Goal: Task Accomplishment & Management: Manage account settings

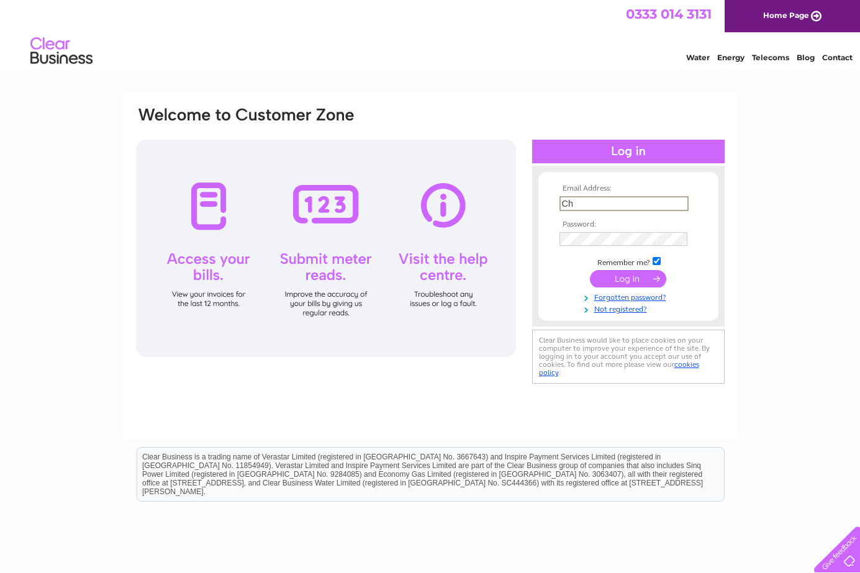
type input "chloe@lloydsdecorators.co.uk"
click at [771, 194] on div "Email Address: chloe@lloydsdecorators.co.uk Password:" at bounding box center [430, 373] width 860 height 560
click at [633, 280] on input "submit" at bounding box center [628, 277] width 76 height 17
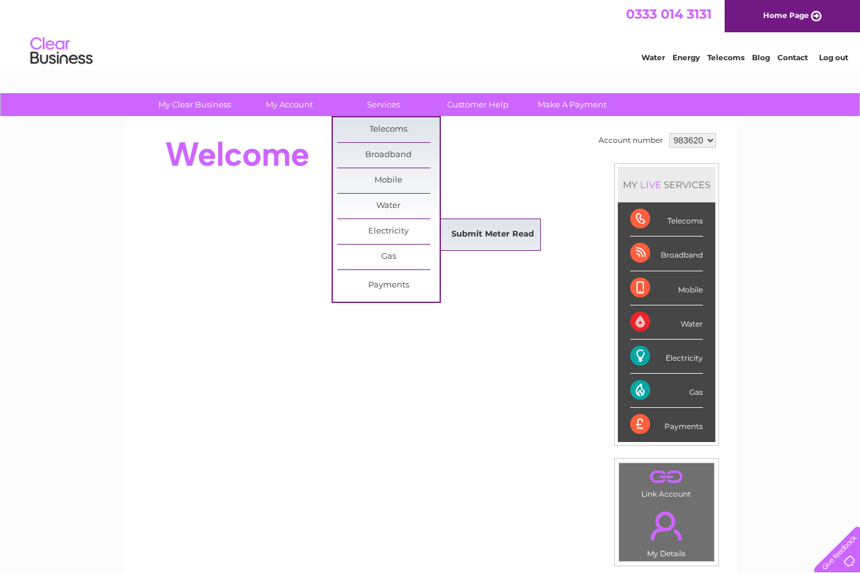
click at [456, 235] on link "Submit Meter Read" at bounding box center [492, 234] width 102 height 25
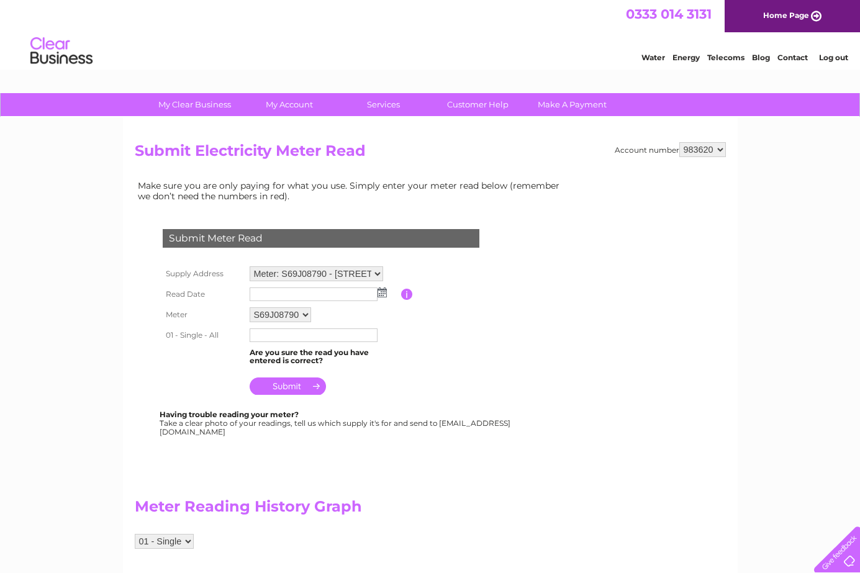
click at [381, 292] on img at bounding box center [381, 292] width 9 height 10
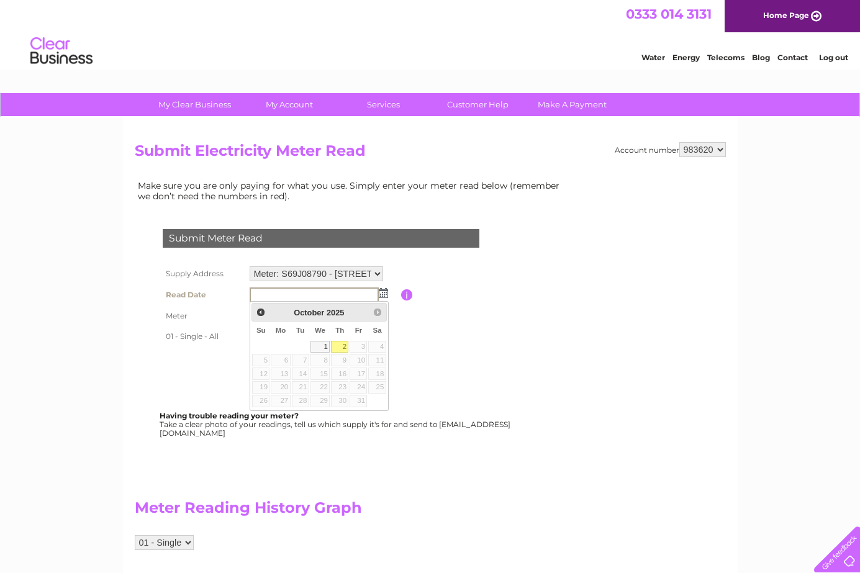
click at [343, 343] on link "2" at bounding box center [339, 347] width 17 height 12
type input "2025/10/02"
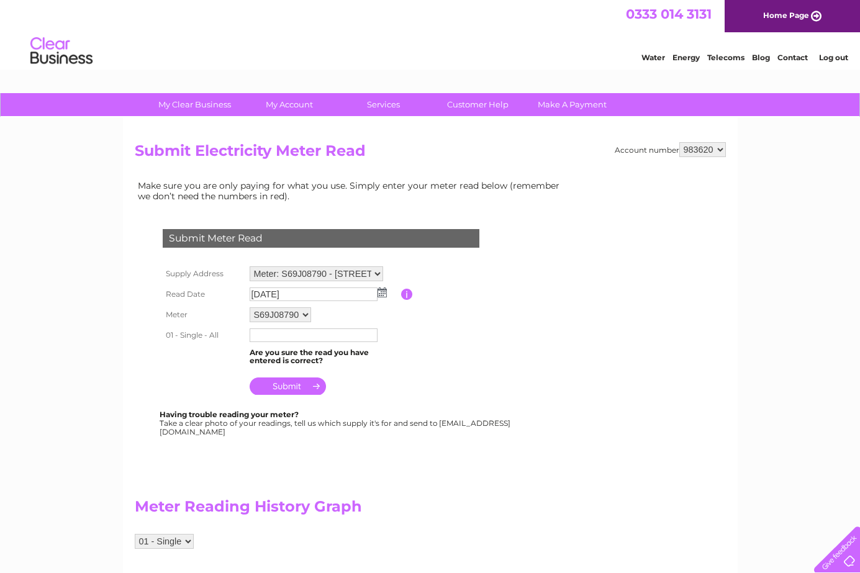
click at [345, 345] on td "Are you sure the read you have entered is correct?" at bounding box center [323, 357] width 155 height 24
click at [337, 336] on input "text" at bounding box center [314, 335] width 129 height 15
type input "77535"
click at [296, 383] on input "submit" at bounding box center [288, 385] width 76 height 17
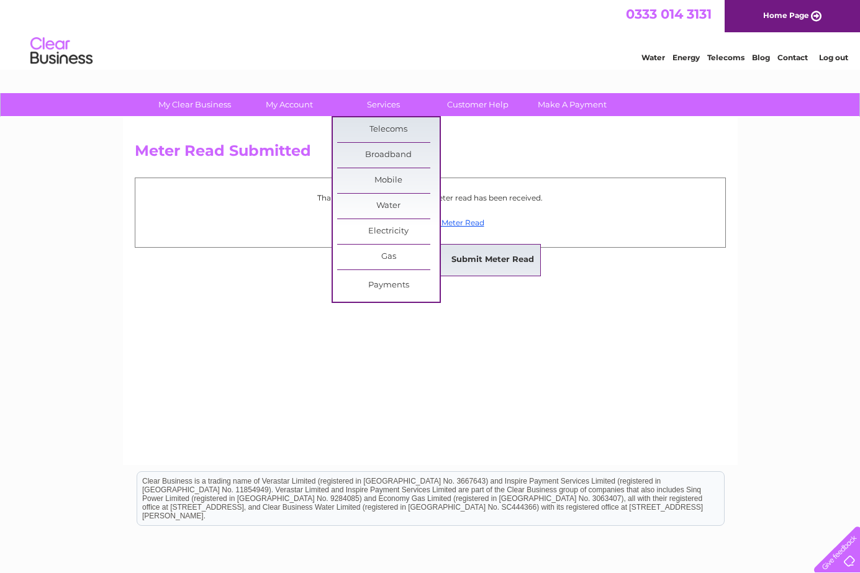
click at [473, 252] on link "Submit Meter Read" at bounding box center [492, 260] width 102 height 25
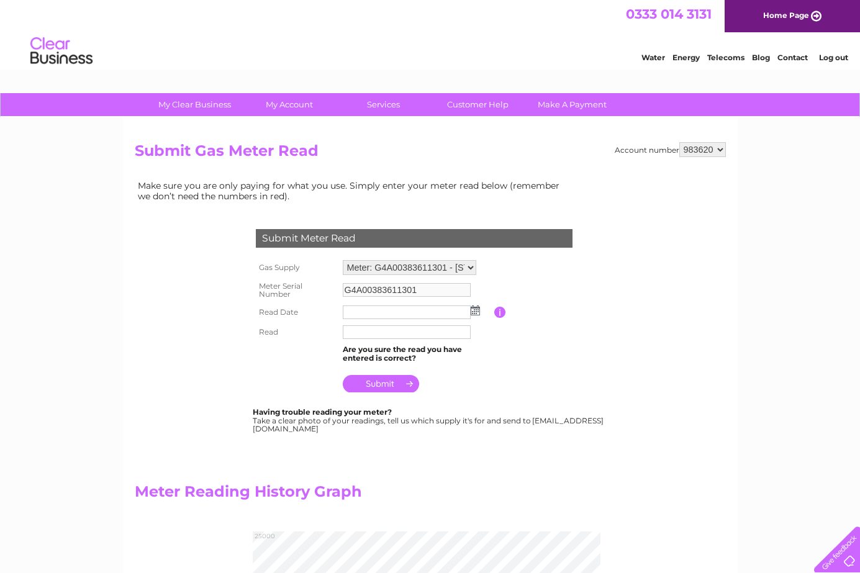
click at [479, 309] on img at bounding box center [475, 310] width 9 height 10
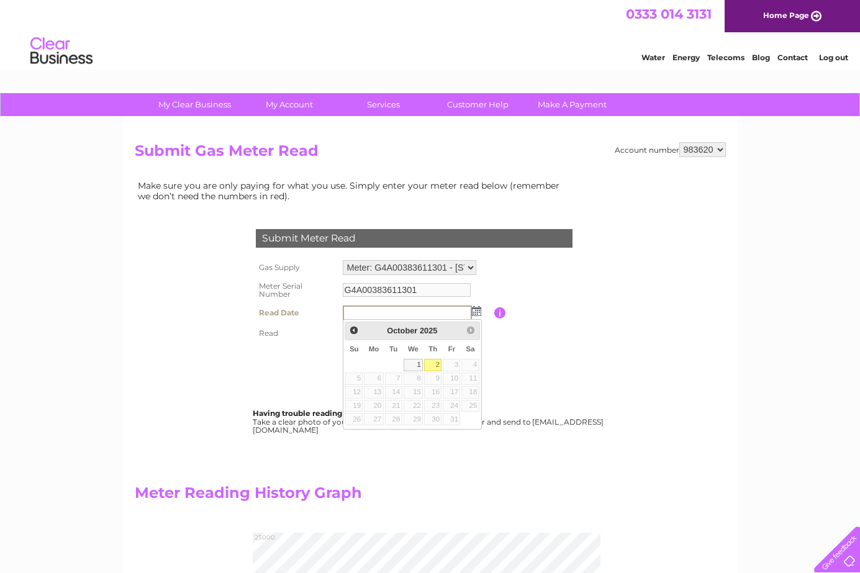
click at [437, 366] on link "2" at bounding box center [432, 365] width 17 height 12
type input "2025/10/02"
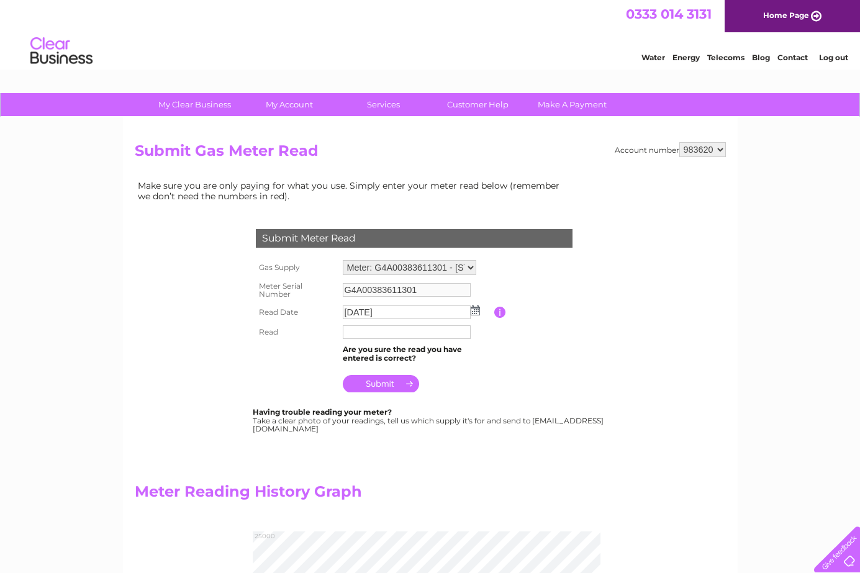
click at [444, 330] on input "text" at bounding box center [407, 332] width 128 height 14
type input "22468"
click at [390, 387] on input "submit" at bounding box center [381, 383] width 76 height 17
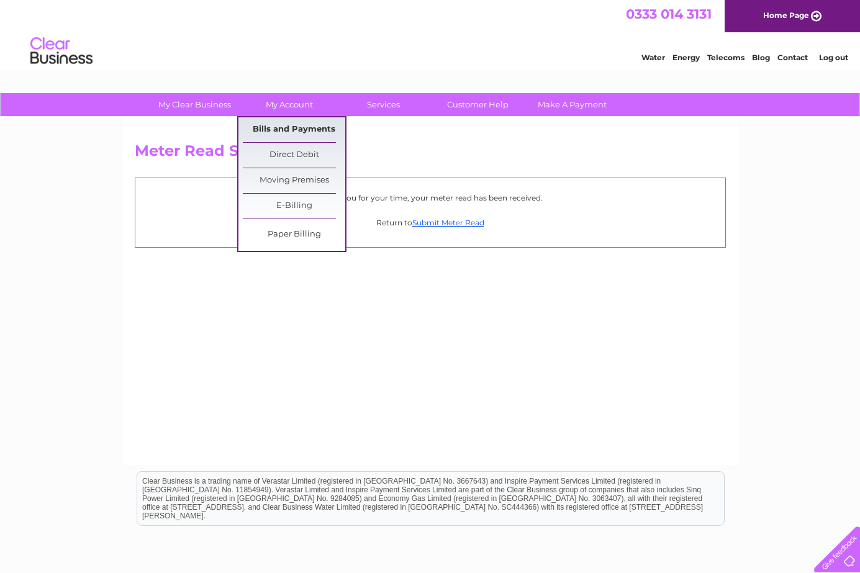
click at [311, 130] on link "Bills and Payments" at bounding box center [294, 129] width 102 height 25
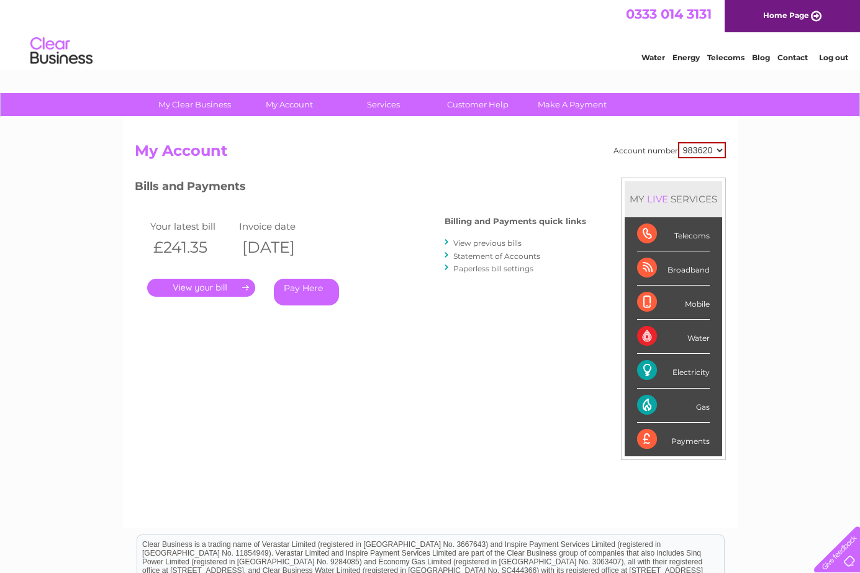
click at [237, 288] on link "." at bounding box center [201, 288] width 108 height 18
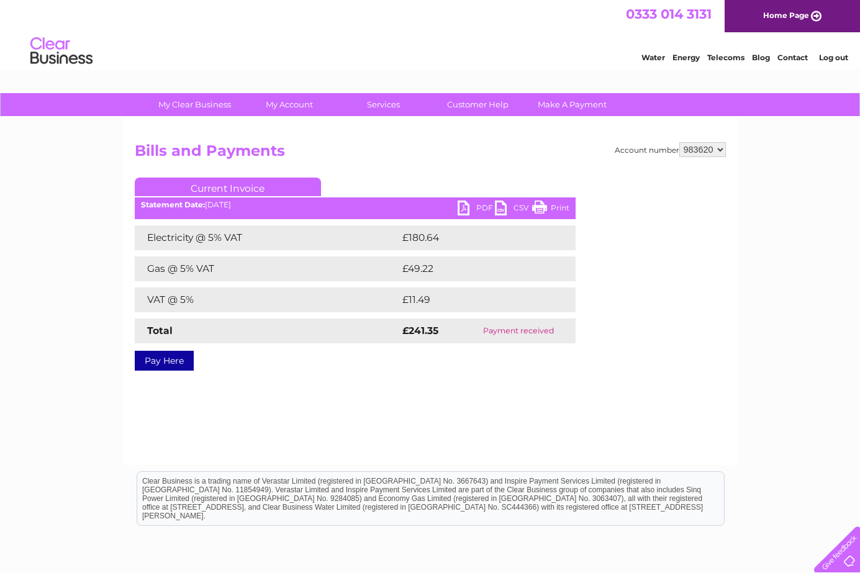
click at [476, 202] on link "PDF" at bounding box center [476, 210] width 37 height 18
